Goal: Information Seeking & Learning: Learn about a topic

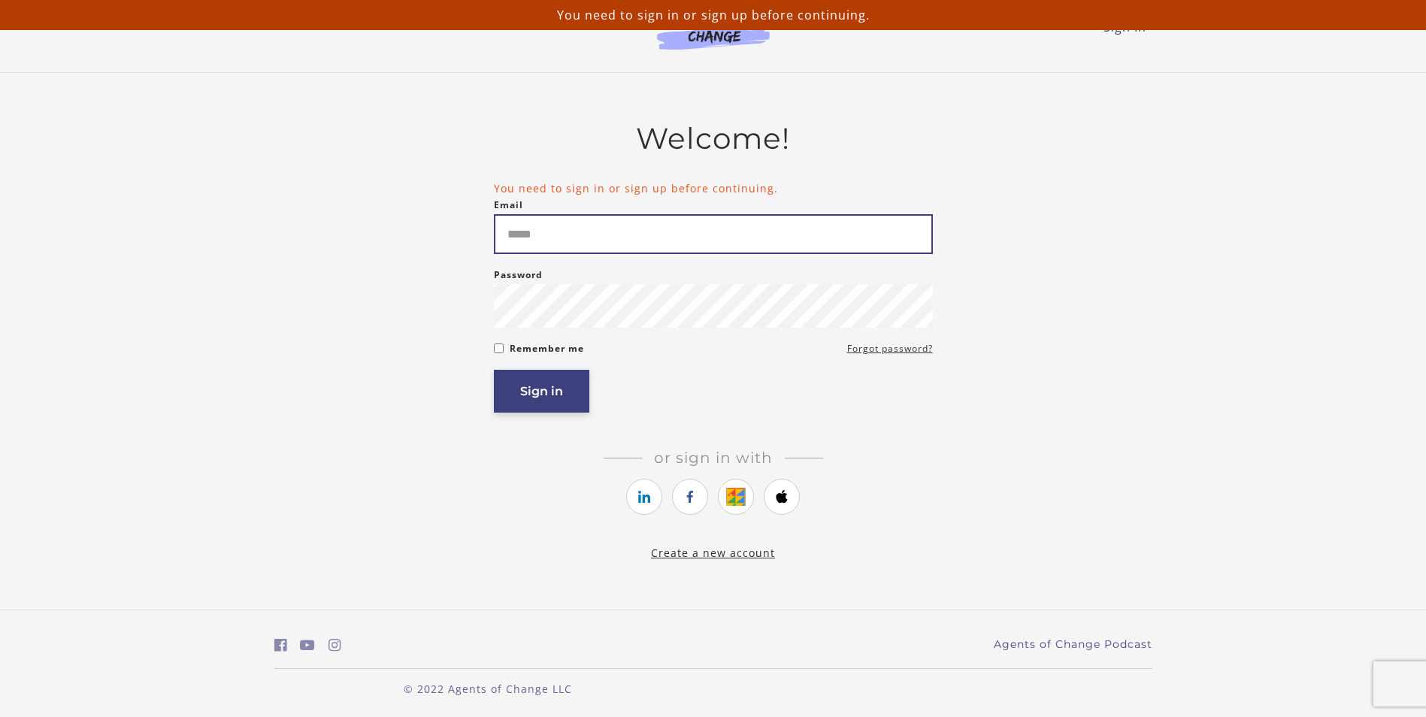
type input "**********"
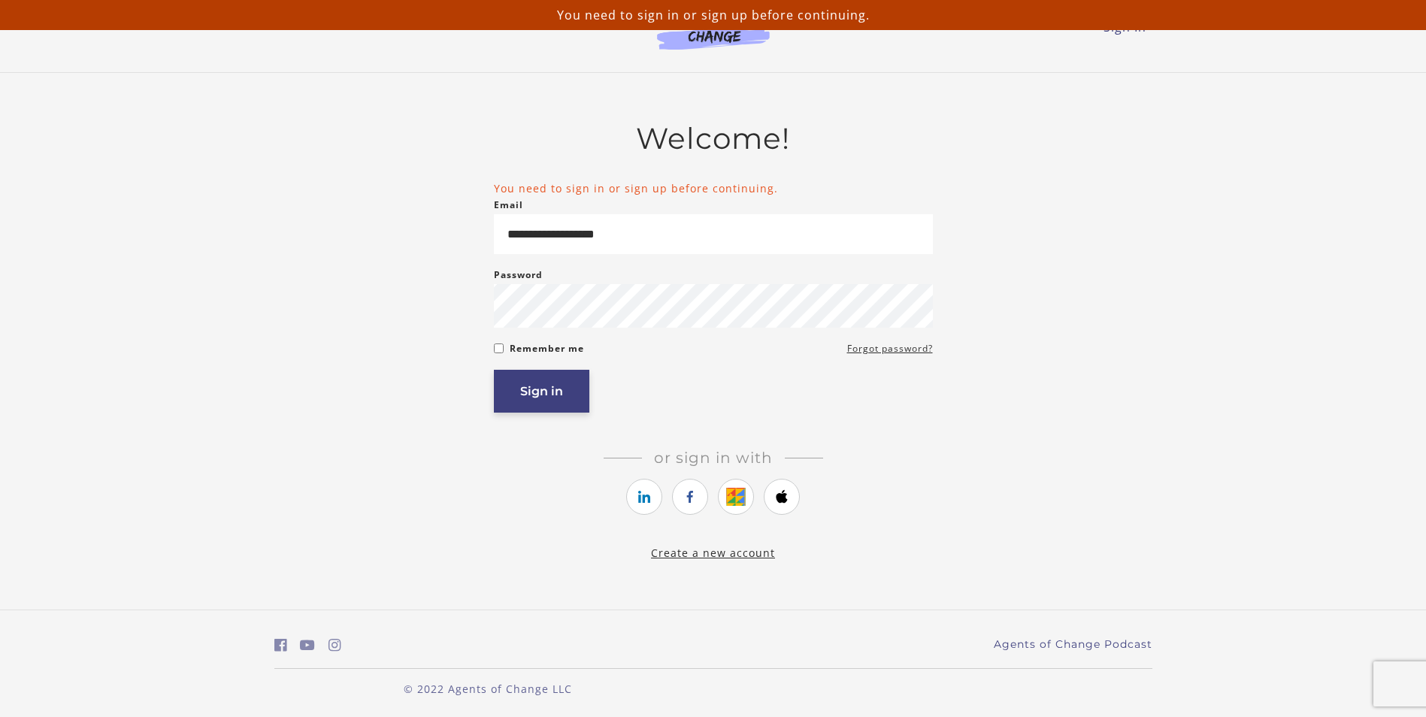
click at [540, 399] on button "Sign in" at bounding box center [541, 391] width 95 height 43
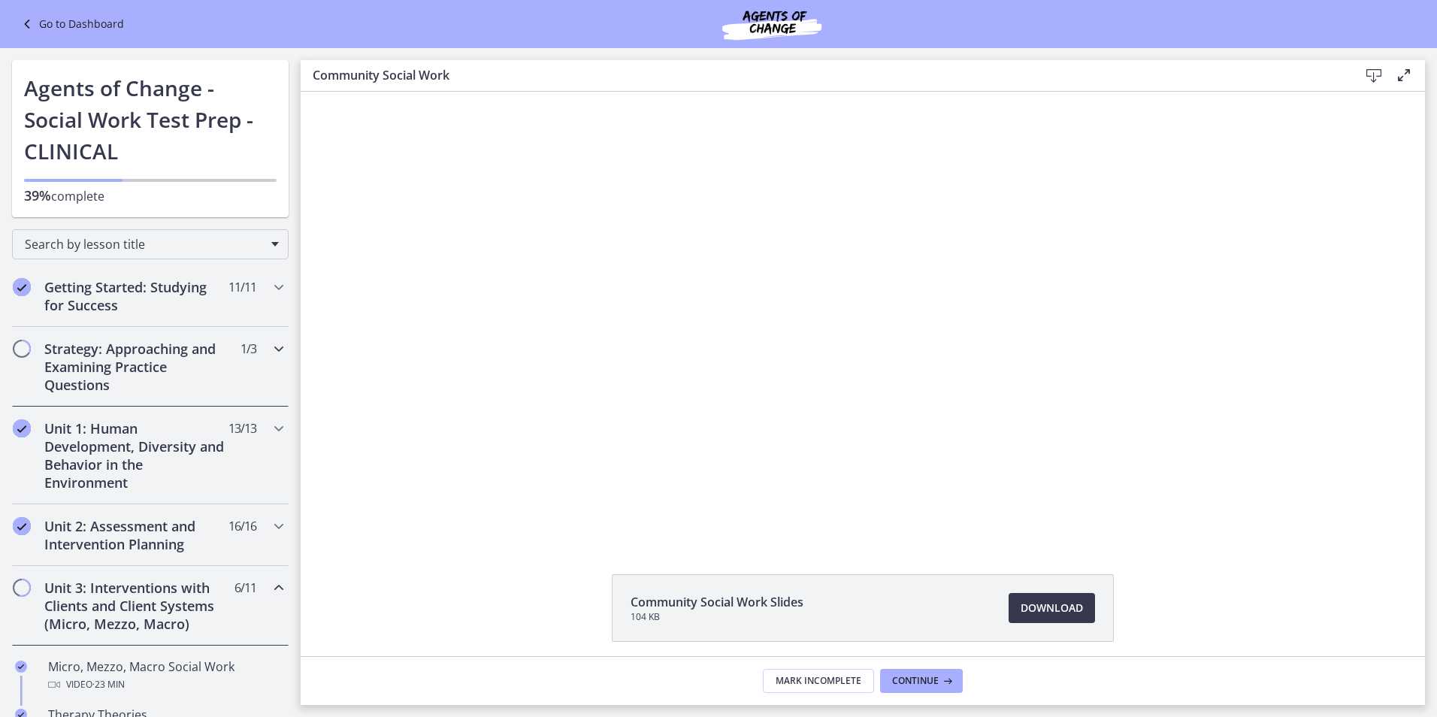
click at [270, 345] on icon "Chapters" at bounding box center [279, 349] width 18 height 18
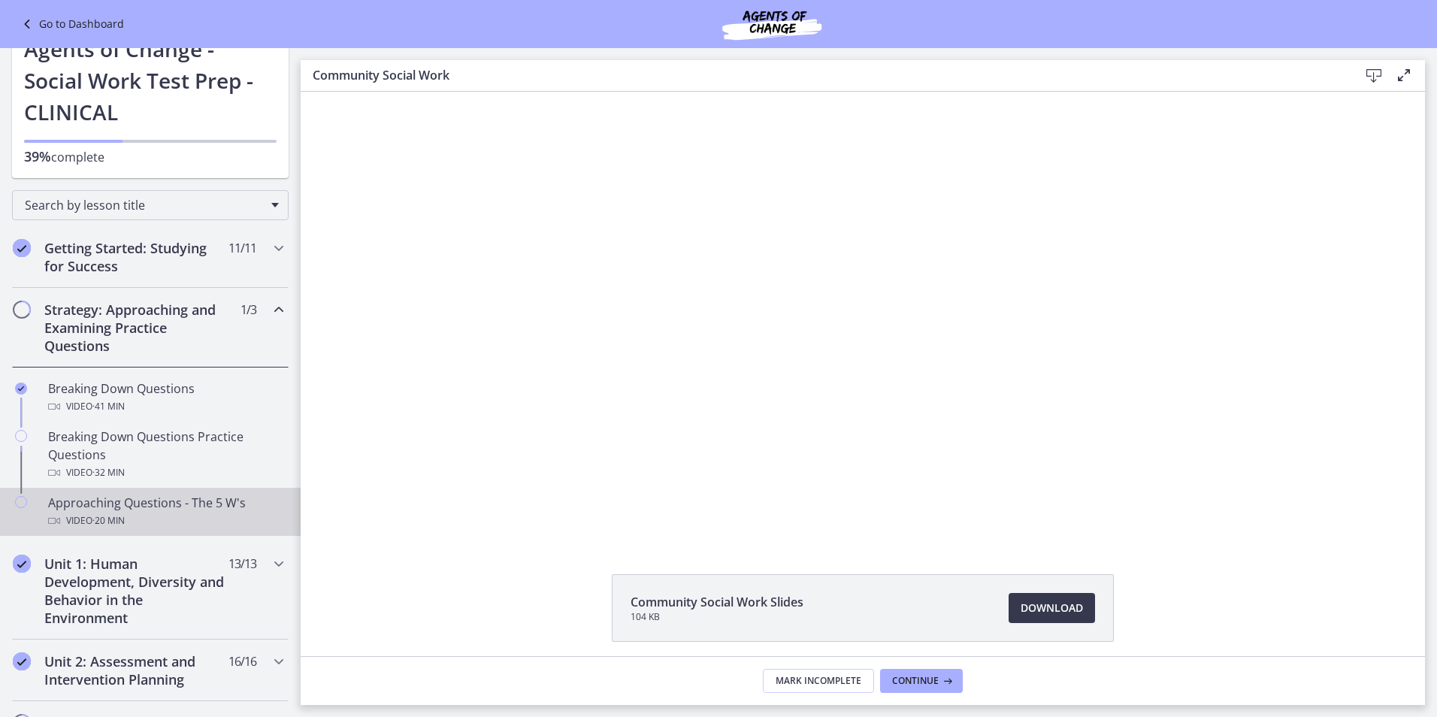
scroll to position [75, 0]
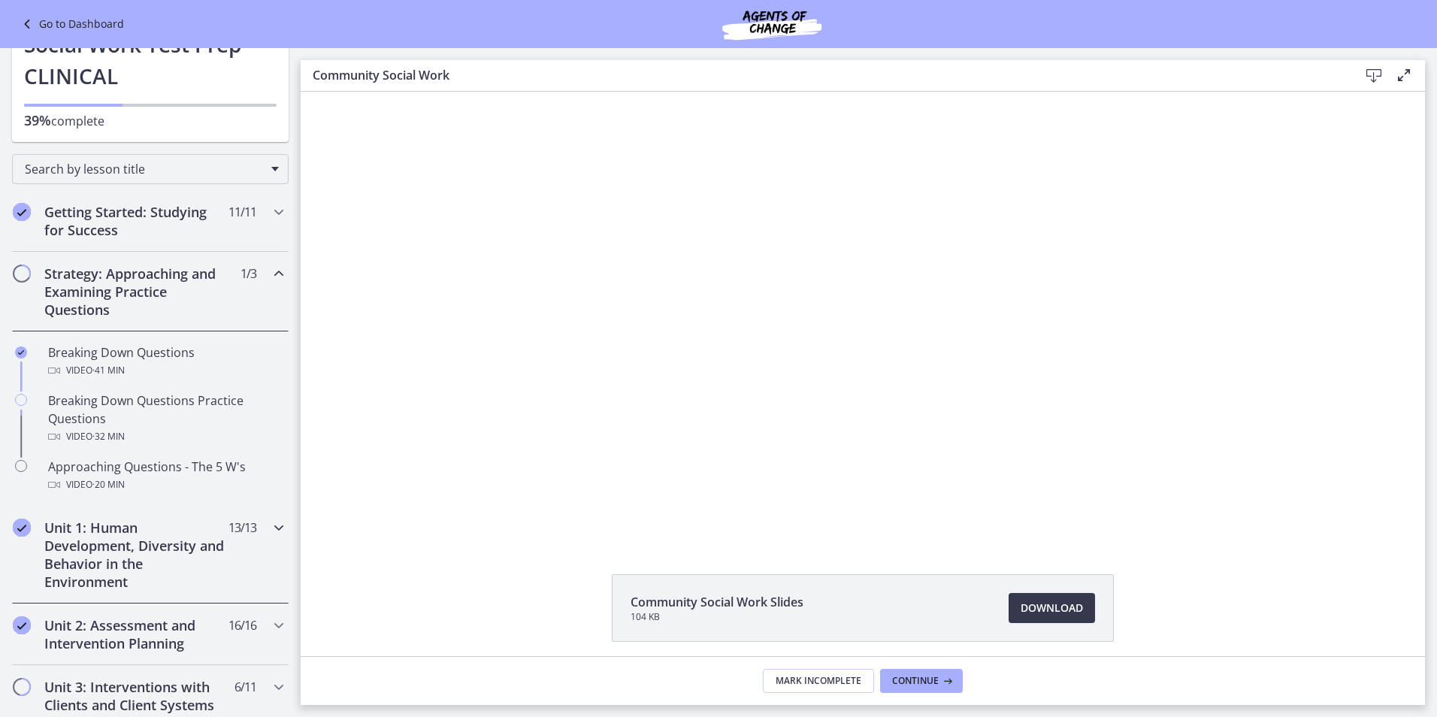
click at [270, 531] on icon "Chapters" at bounding box center [279, 528] width 18 height 18
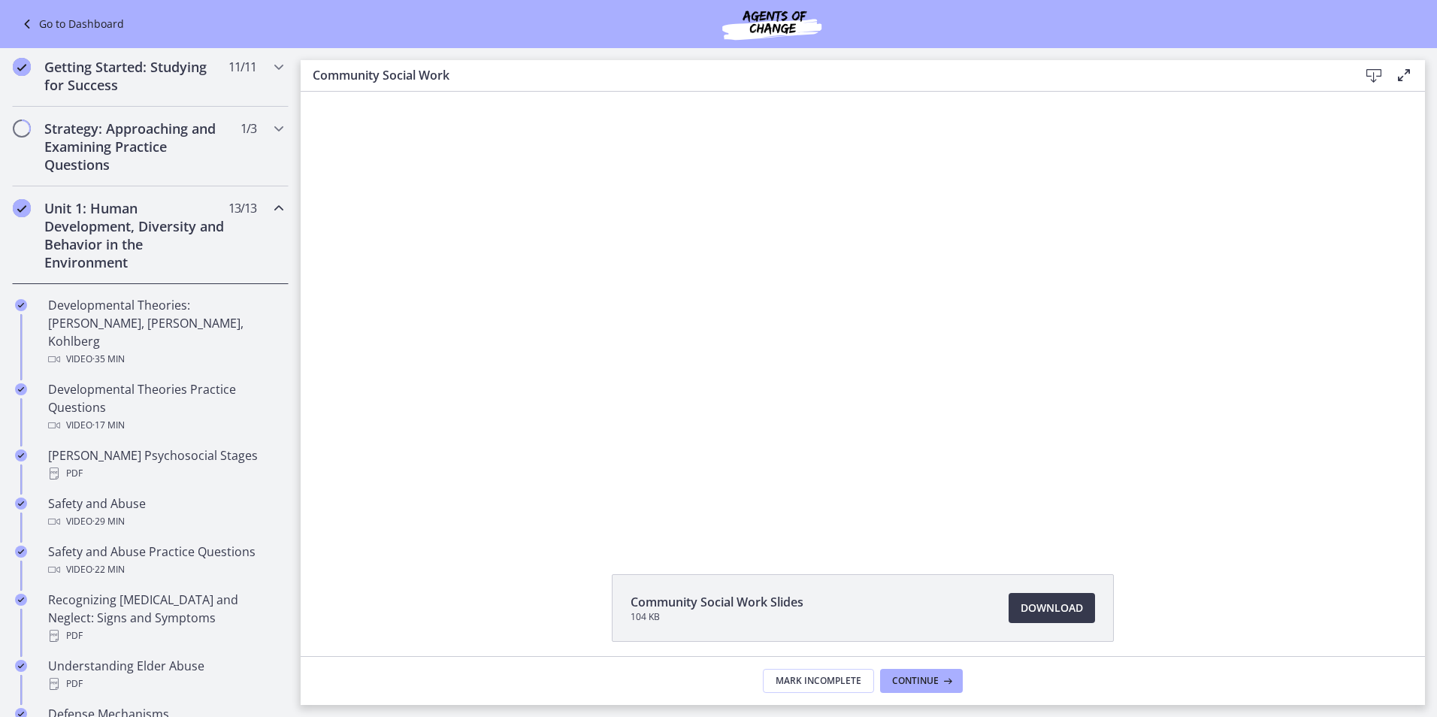
scroll to position [225, 0]
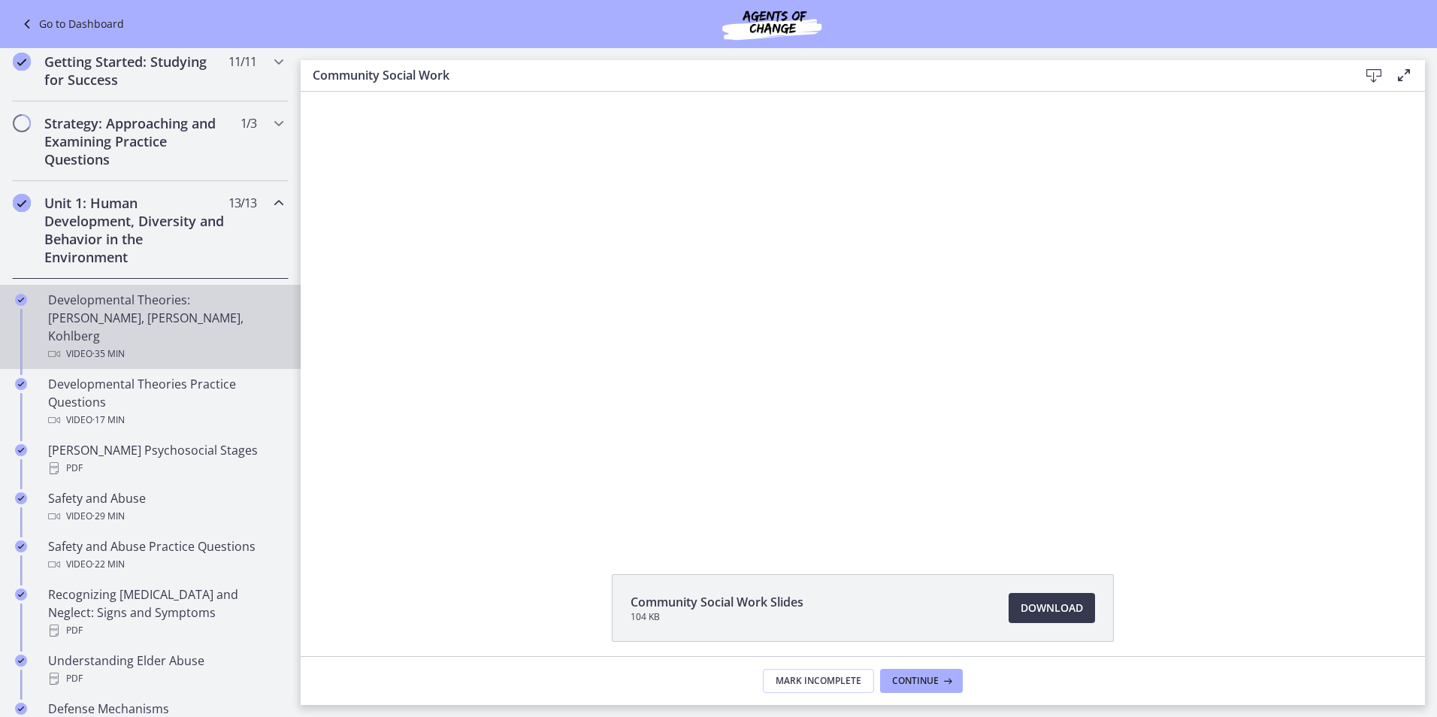
click at [73, 318] on div "Developmental Theories: [PERSON_NAME], [PERSON_NAME], Kohlberg Video · 35 min" at bounding box center [165, 327] width 234 height 72
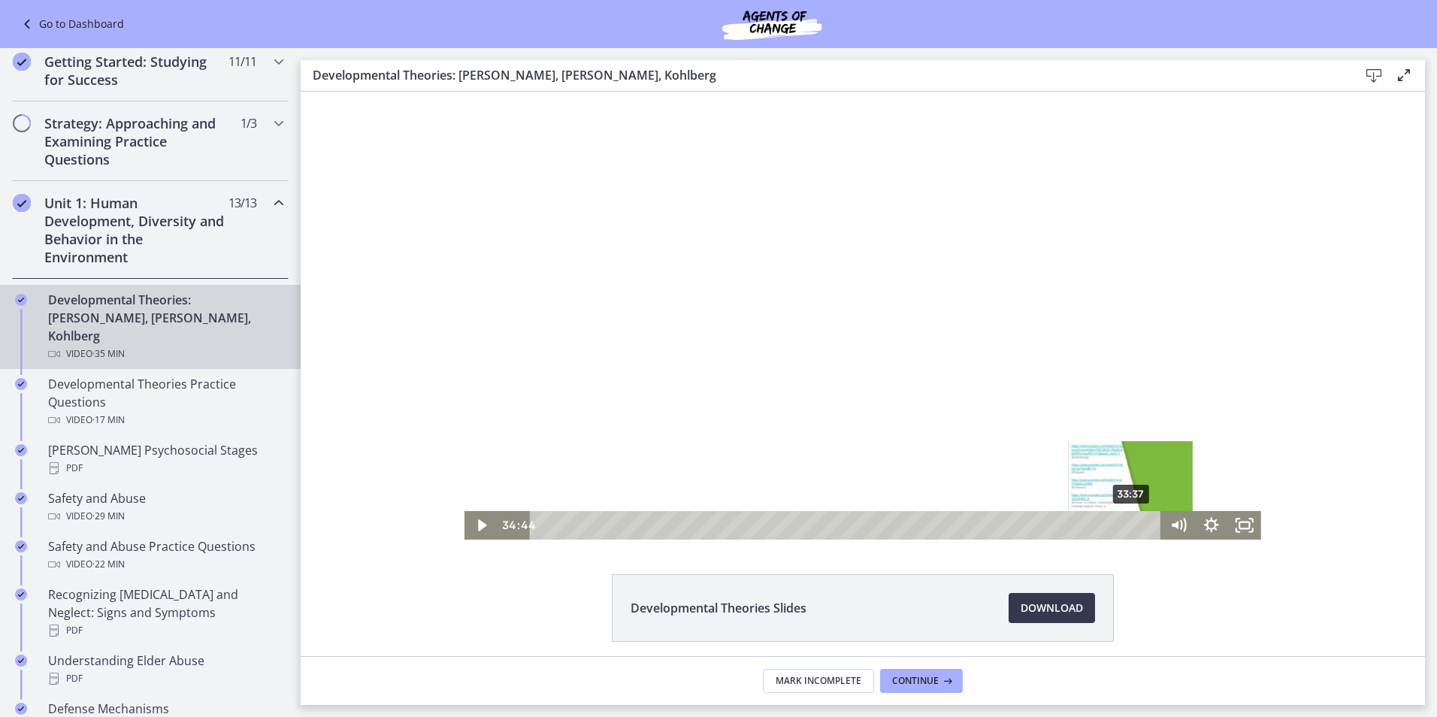
click at [1126, 521] on div "33:37" at bounding box center [847, 525] width 611 height 29
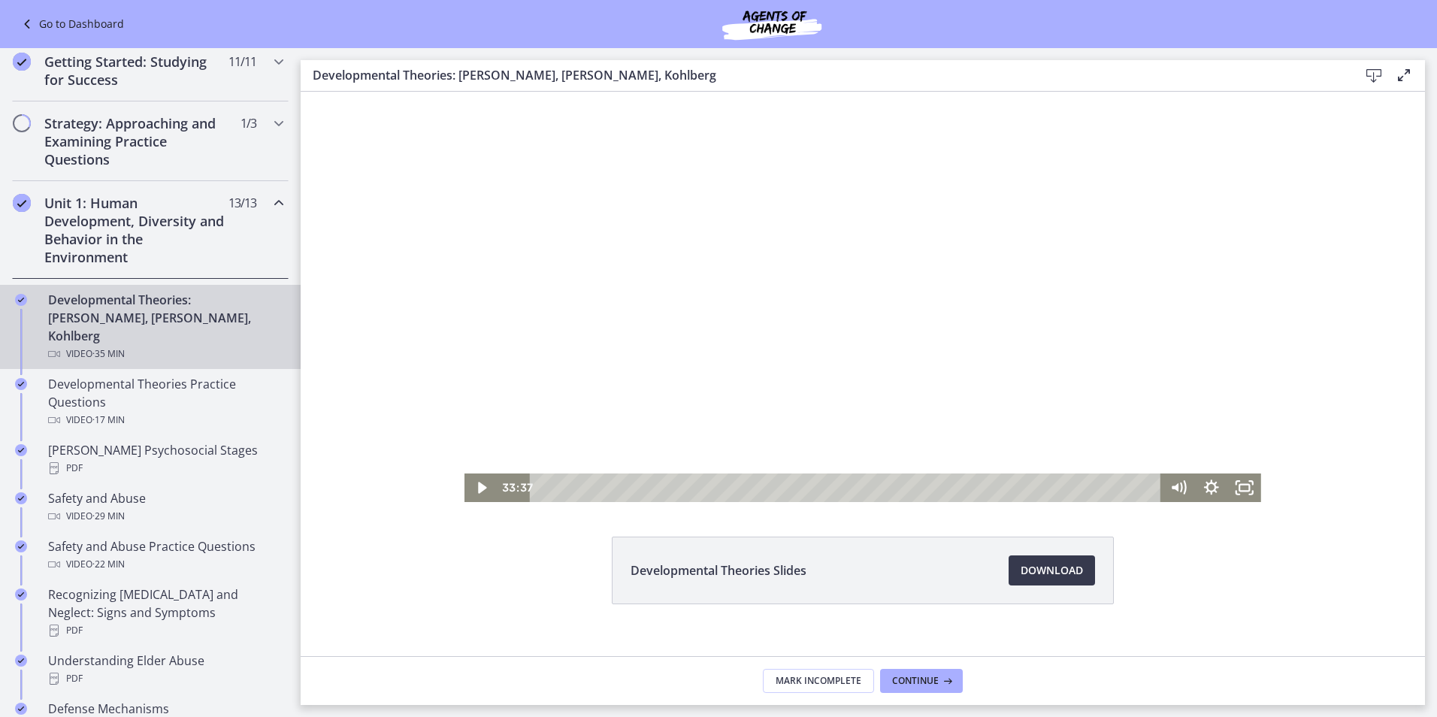
scroll to position [58, 0]
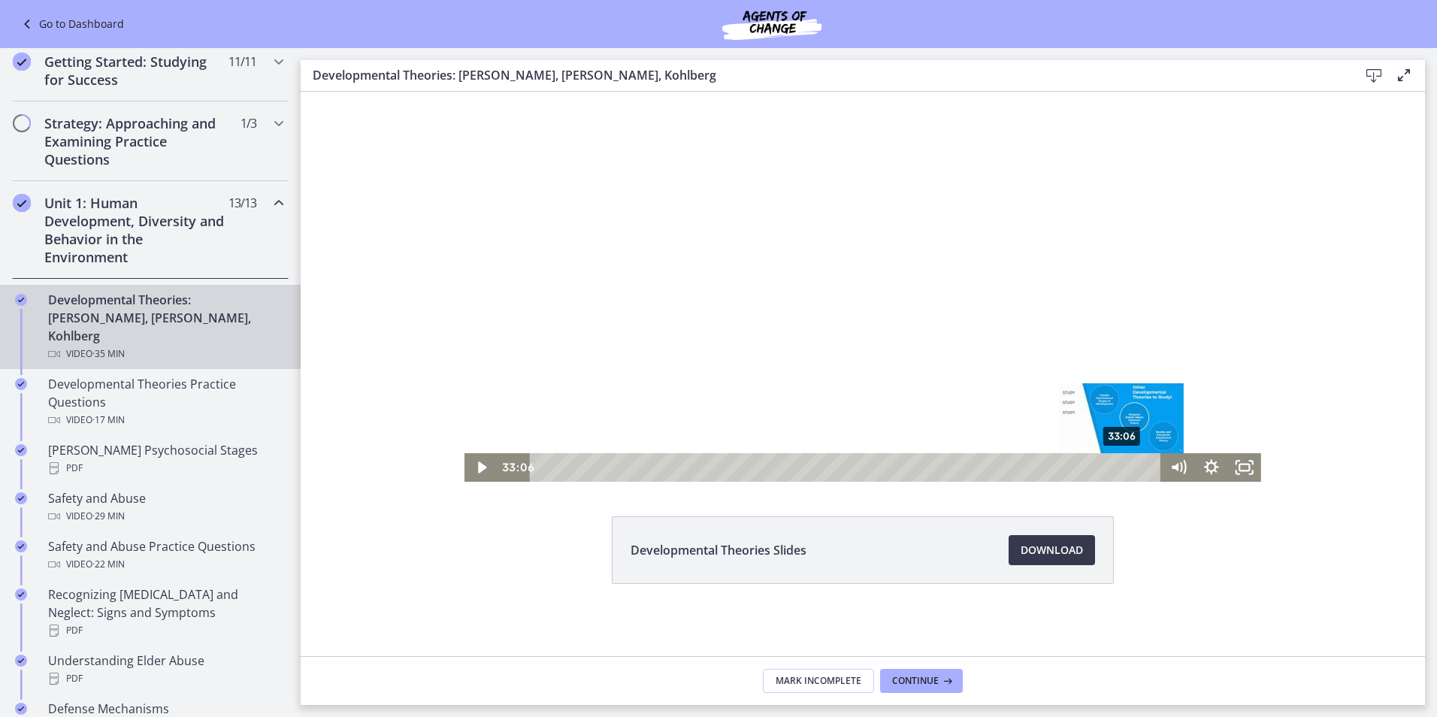
click at [1117, 466] on div "33:06" at bounding box center [847, 467] width 611 height 29
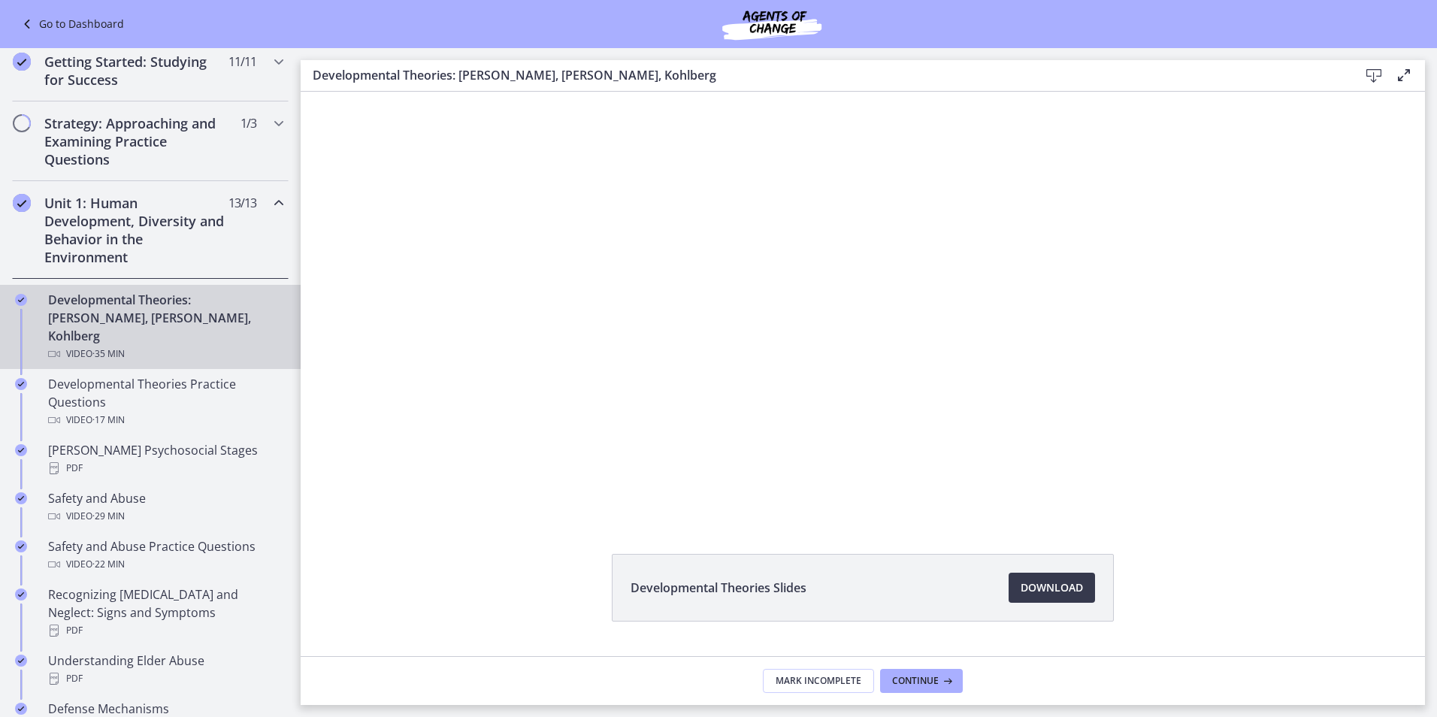
scroll to position [0, 0]
